Goal: Navigation & Orientation: Find specific page/section

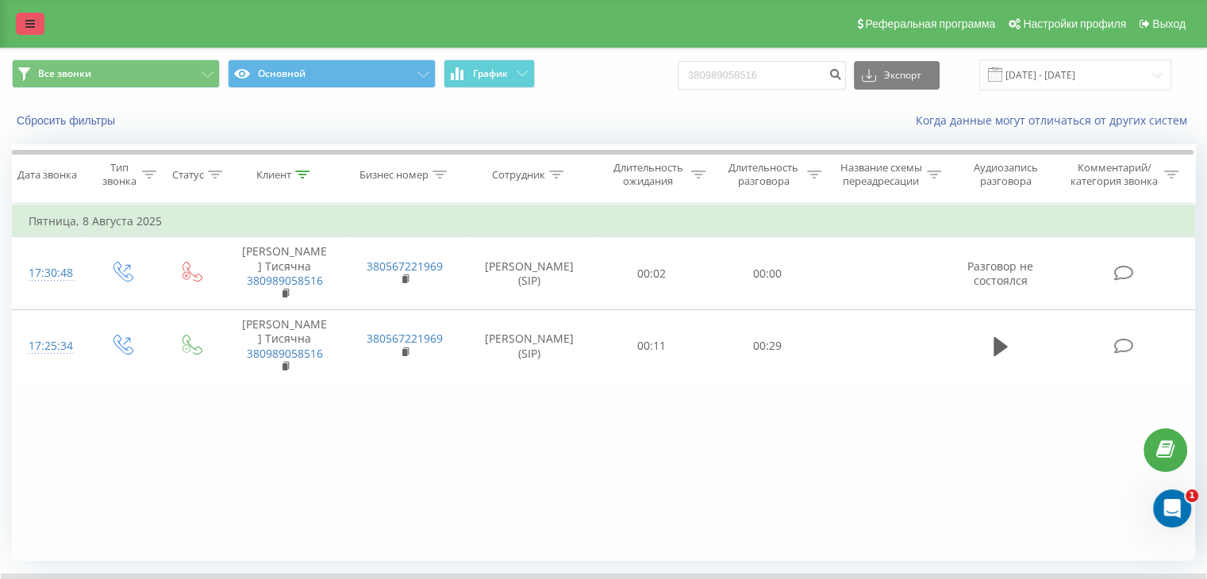
click at [27, 24] on icon at bounding box center [30, 23] width 10 height 11
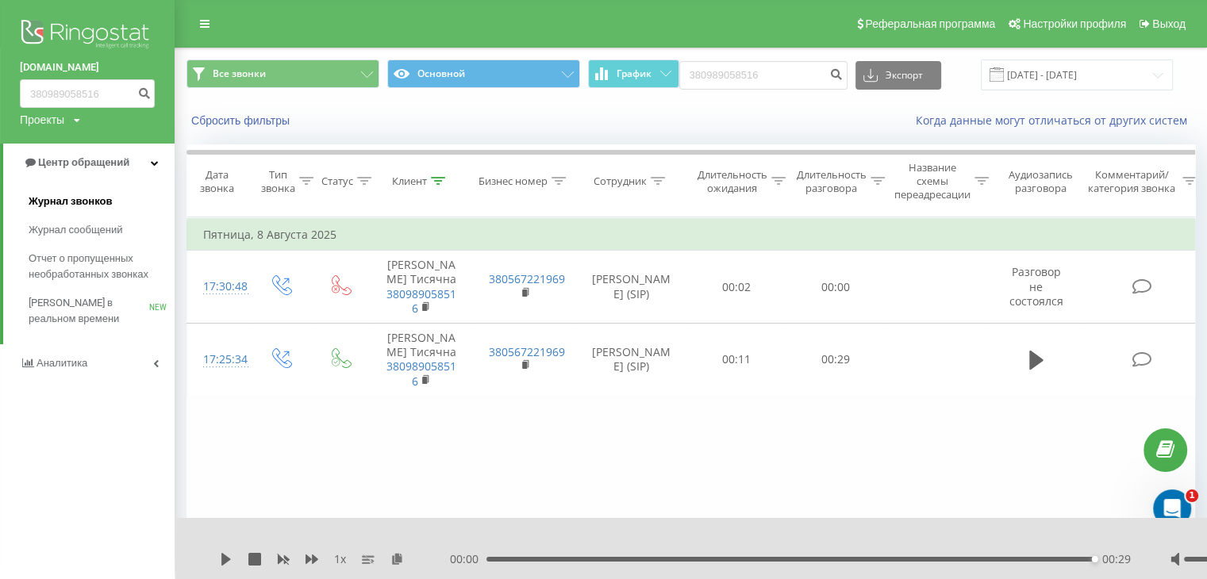
click at [77, 194] on span "Журнал звонков" at bounding box center [70, 202] width 83 height 16
click at [60, 236] on span "Журнал сообщений" at bounding box center [79, 230] width 100 height 16
click at [63, 224] on span "Журнал сообщений" at bounding box center [79, 230] width 100 height 16
click at [105, 163] on span "Центр обращений" at bounding box center [83, 162] width 91 height 12
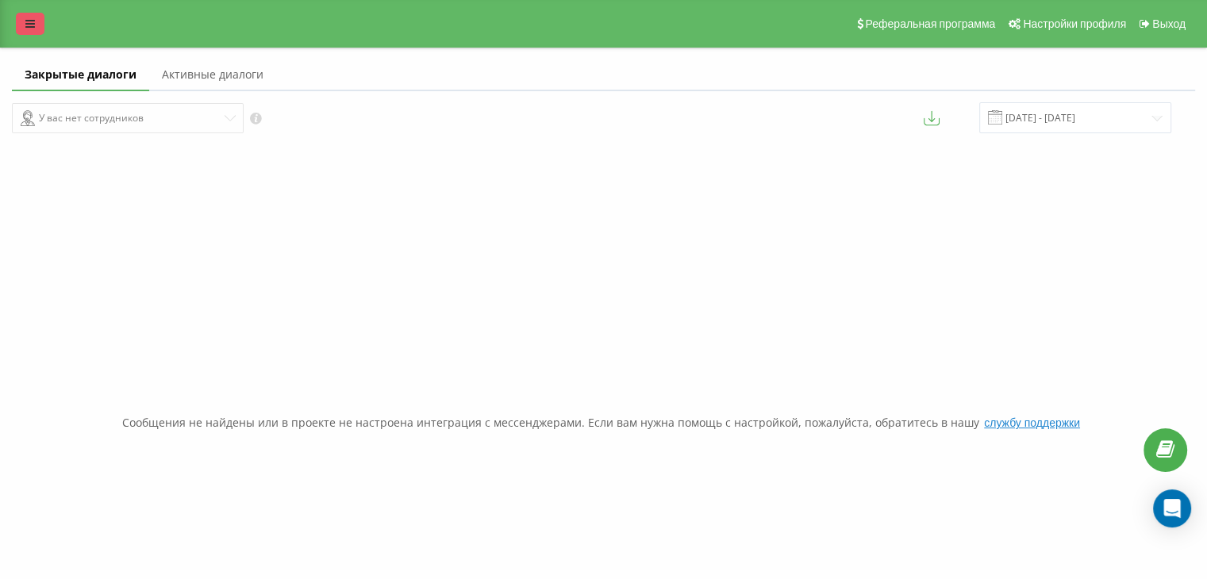
click at [29, 25] on icon at bounding box center [30, 23] width 10 height 11
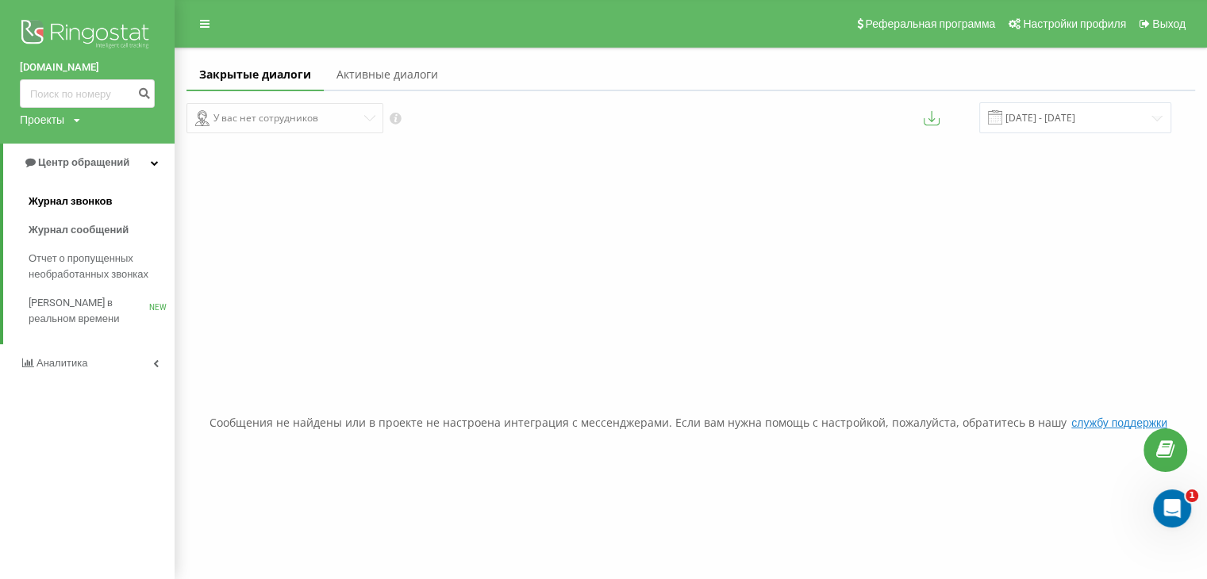
click at [65, 206] on span "Журнал звонков" at bounding box center [70, 202] width 83 height 16
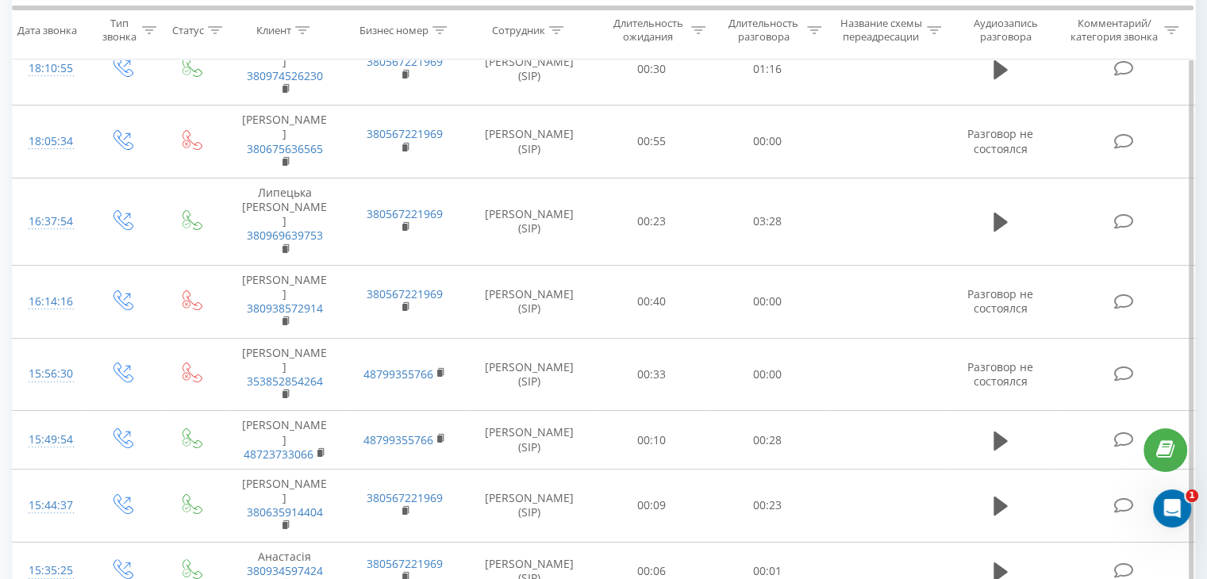
scroll to position [203, 0]
